Goal: Use online tool/utility: Use online tool/utility

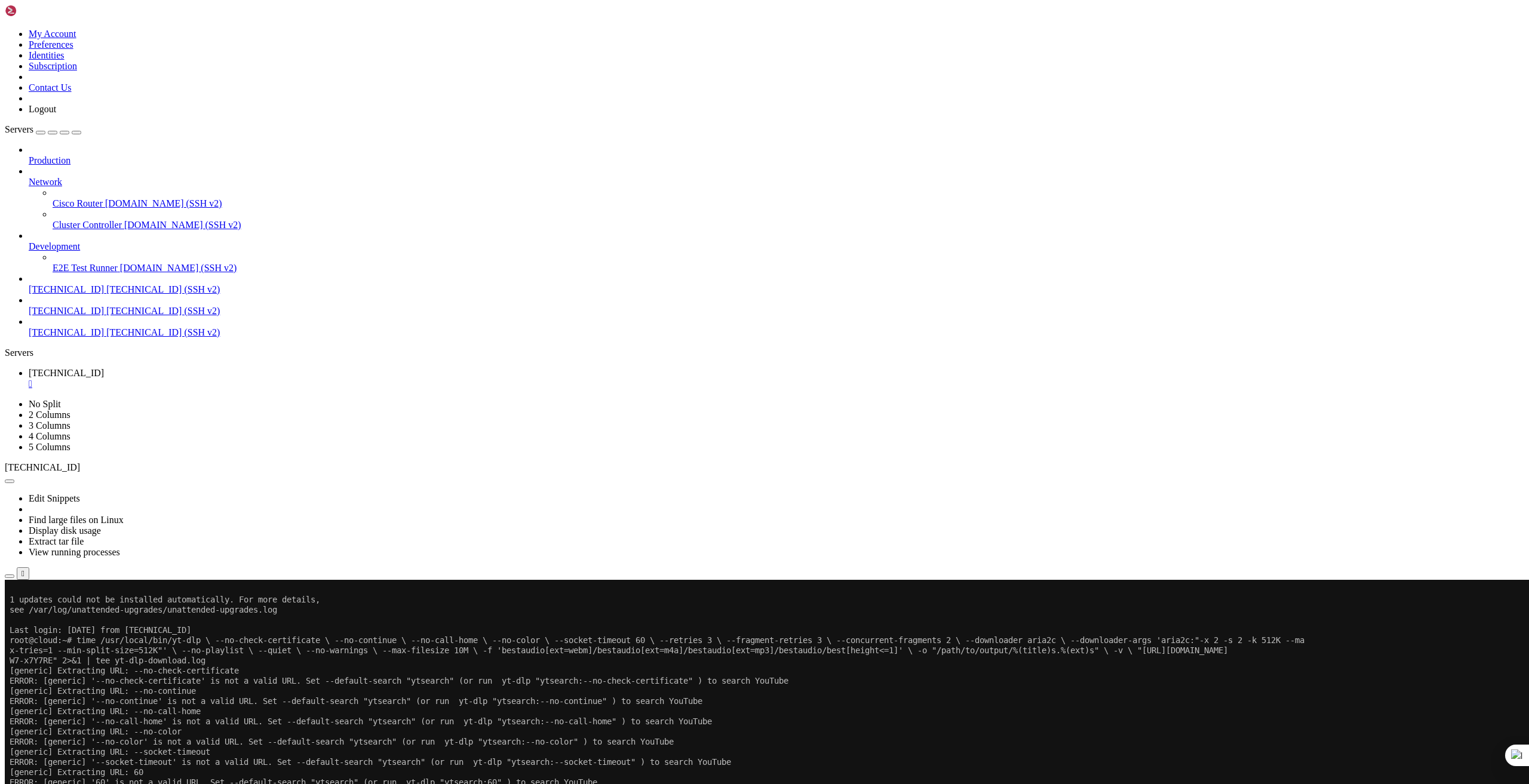
scroll to position [379, 0]
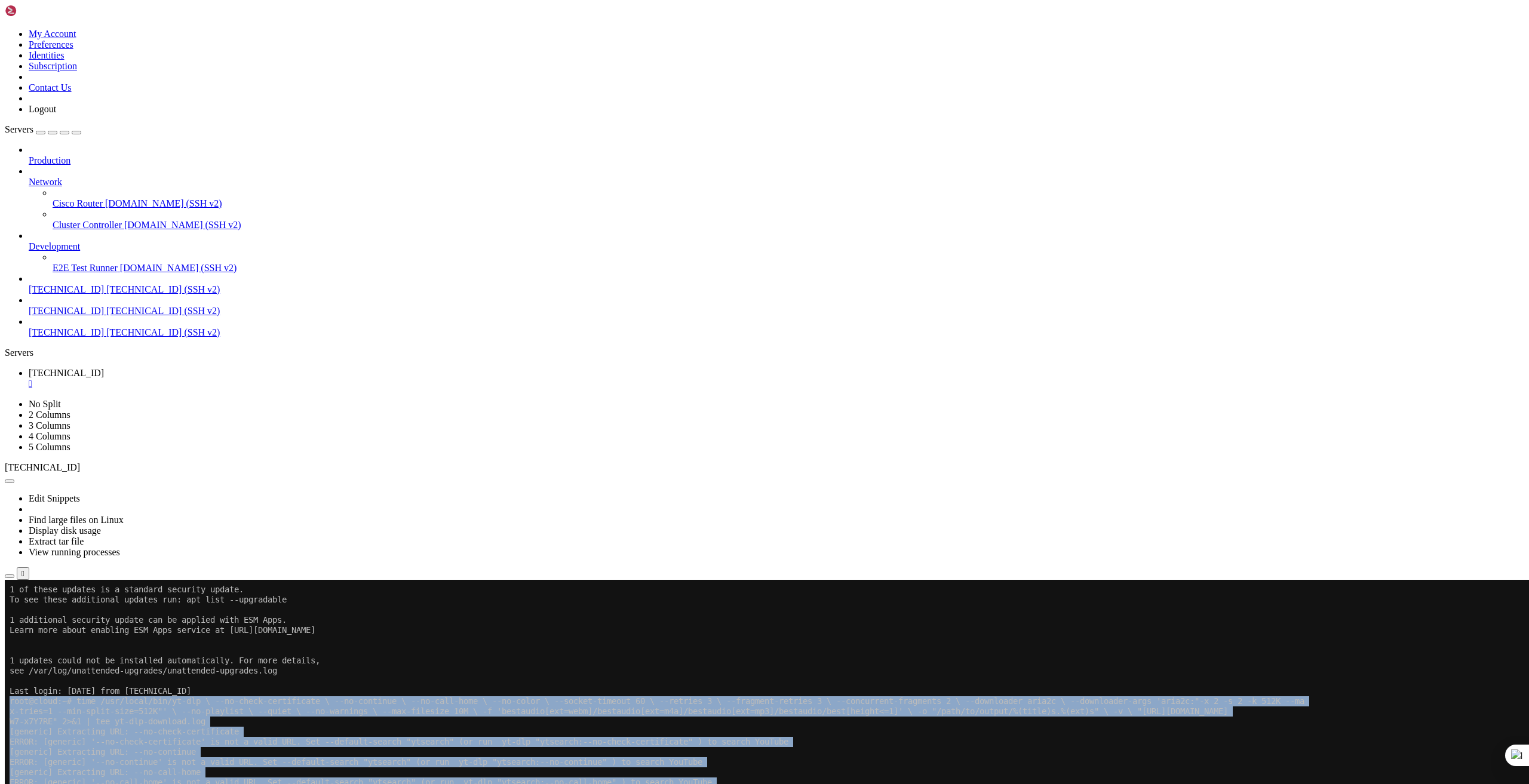
drag, startPoint x: 102, startPoint y: 1269, endPoint x: 9, endPoint y: 705, distance: 571.6
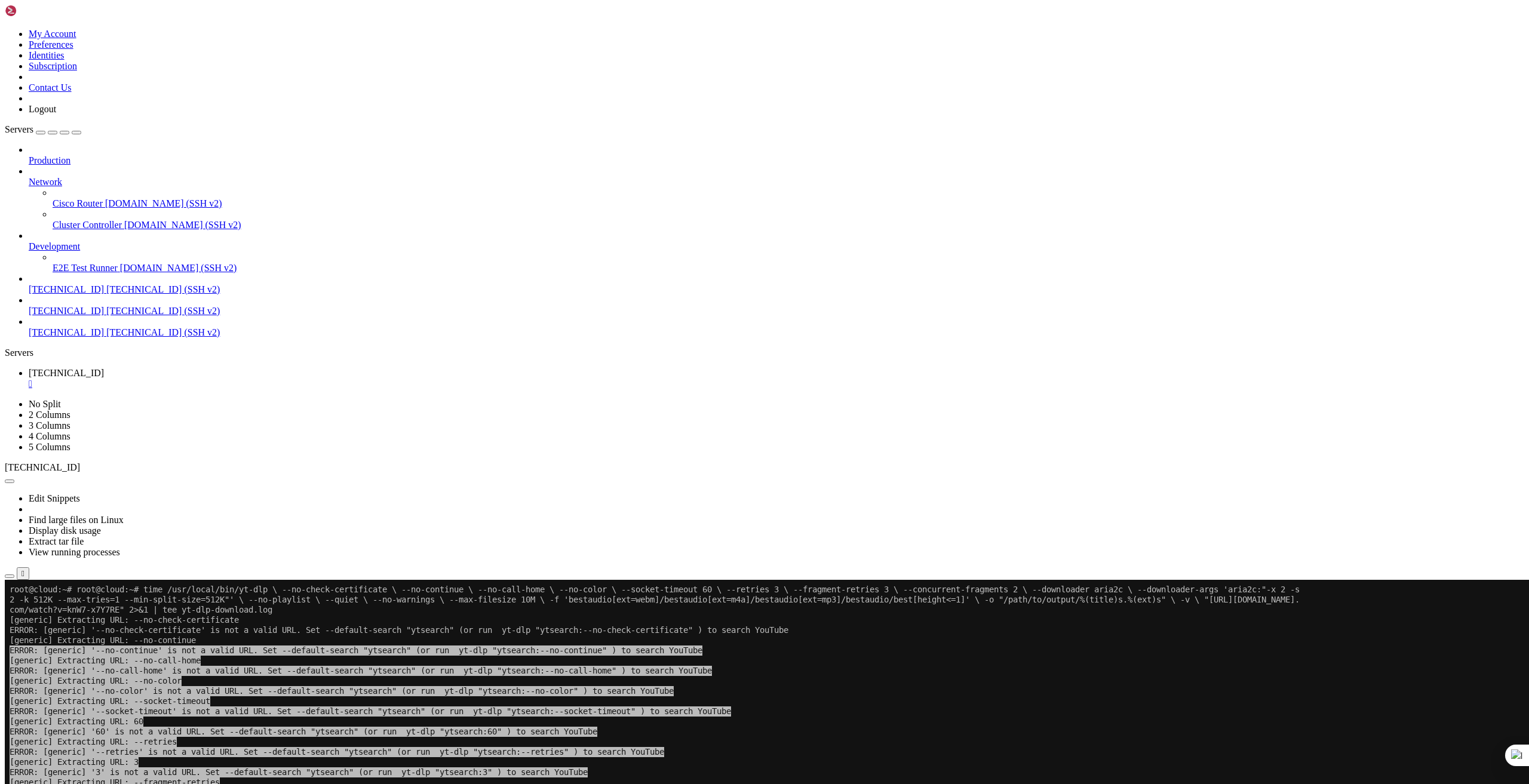
scroll to position [0, 0]
click at [204, 775] on span "ERROR: [generic] '3' is not a valid URL. Set --default-search "ytsearch" (or ru…" at bounding box center [299, 773] width 578 height 11
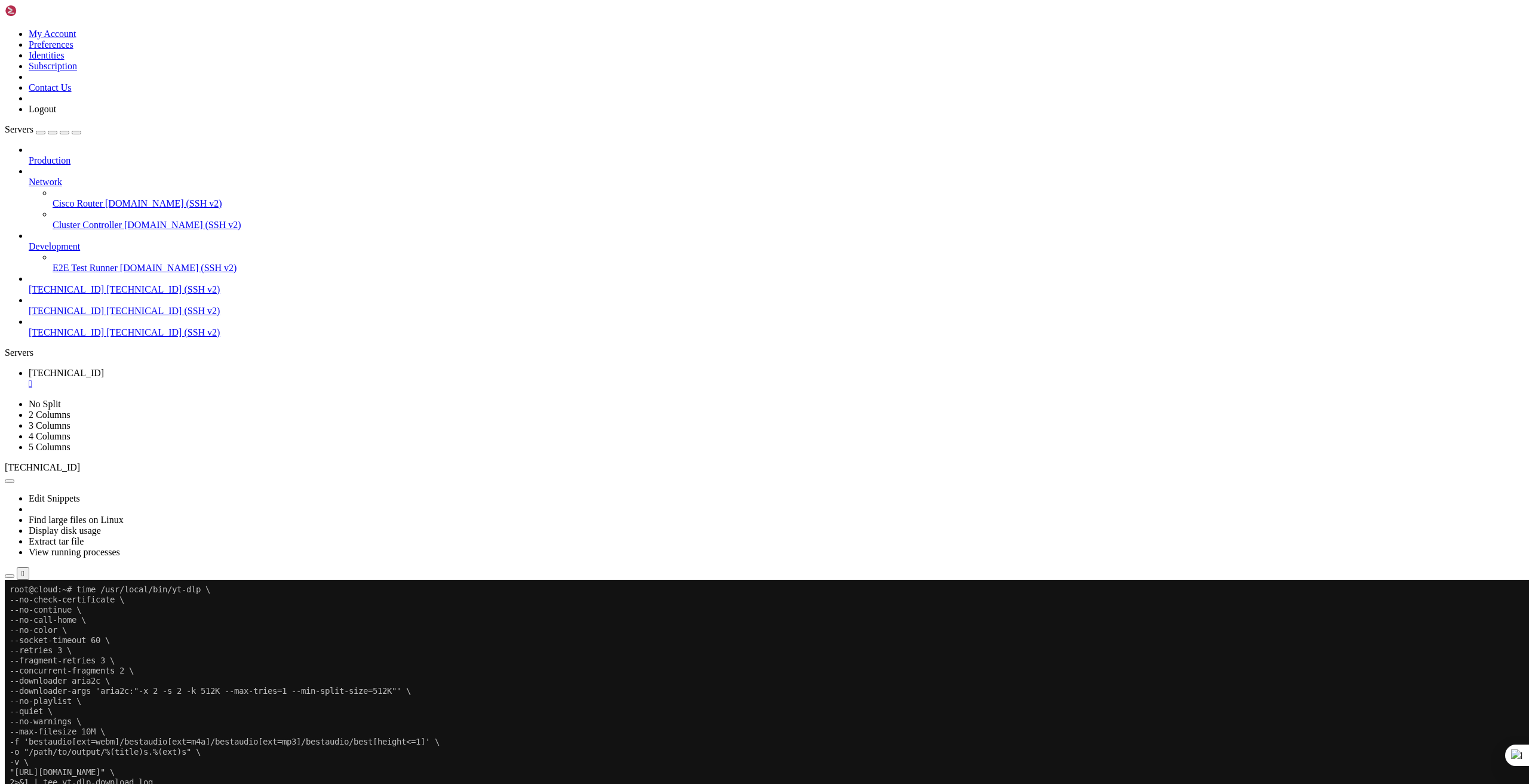
drag, startPoint x: 104, startPoint y: 1264, endPoint x: 11, endPoint y: 793, distance: 480.1
copy div "[debug] Command-line config: ['--no-check-certificate', '--no-continue', '--no-…"
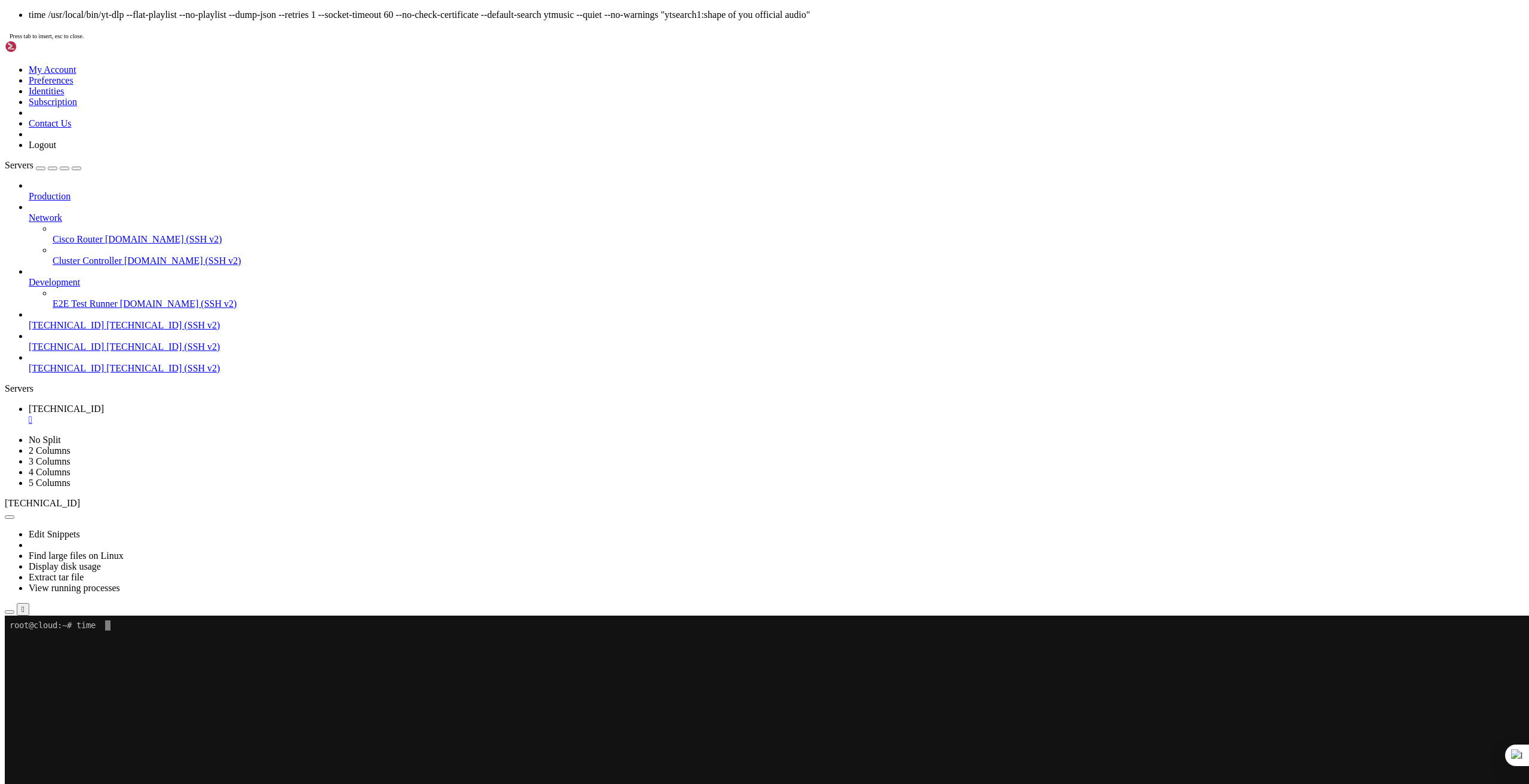
scroll to position [11, 1]
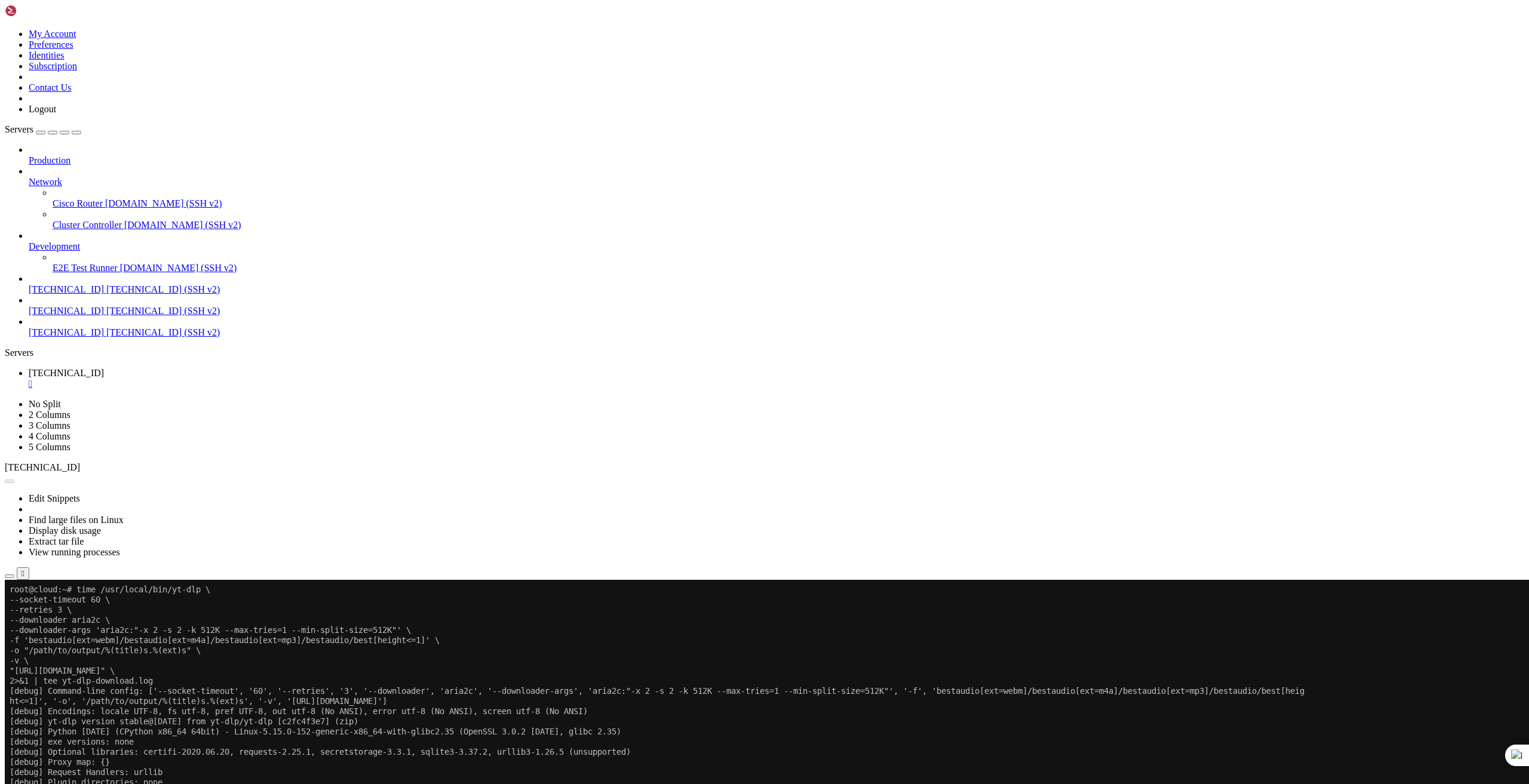
click at [53, 613] on button "Reconnect" at bounding box center [28, 619] width 48 height 12
